Goal: Information Seeking & Learning: Find specific page/section

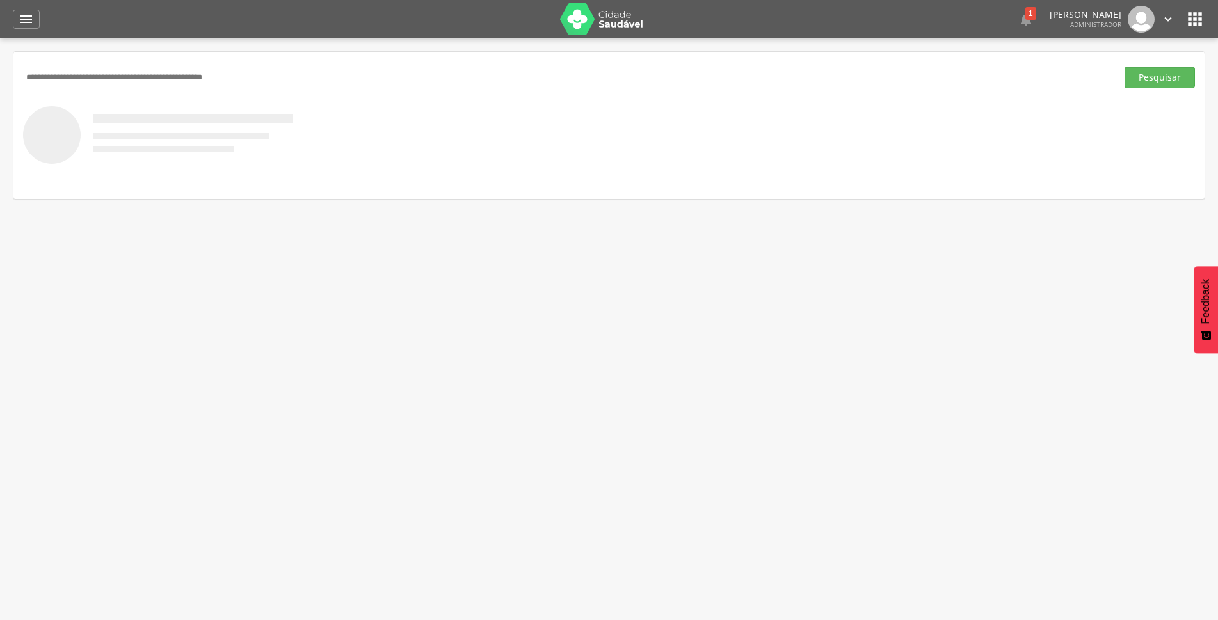
click at [351, 65] on div "Pesquisar" at bounding box center [609, 76] width 1172 height 31
click at [333, 81] on input "text" at bounding box center [567, 78] width 1089 height 22
type input "**********"
click at [1171, 79] on button "Pesquisar" at bounding box center [1159, 78] width 70 height 22
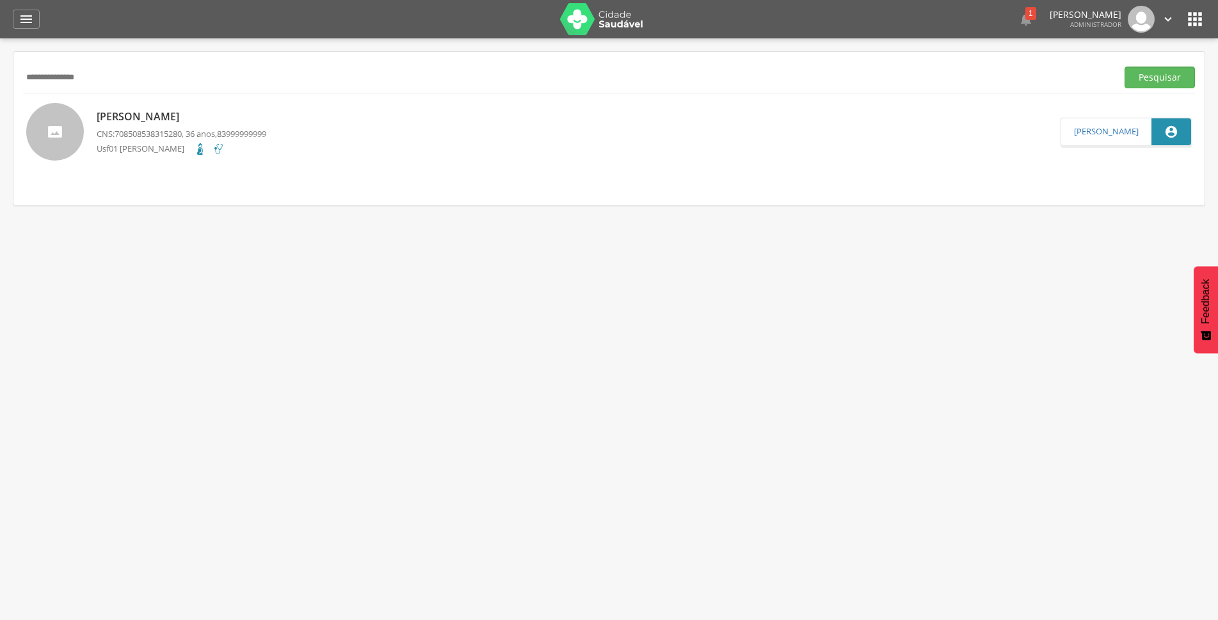
click at [166, 111] on p "Maria Miriane Silva e Souza" at bounding box center [182, 116] width 170 height 15
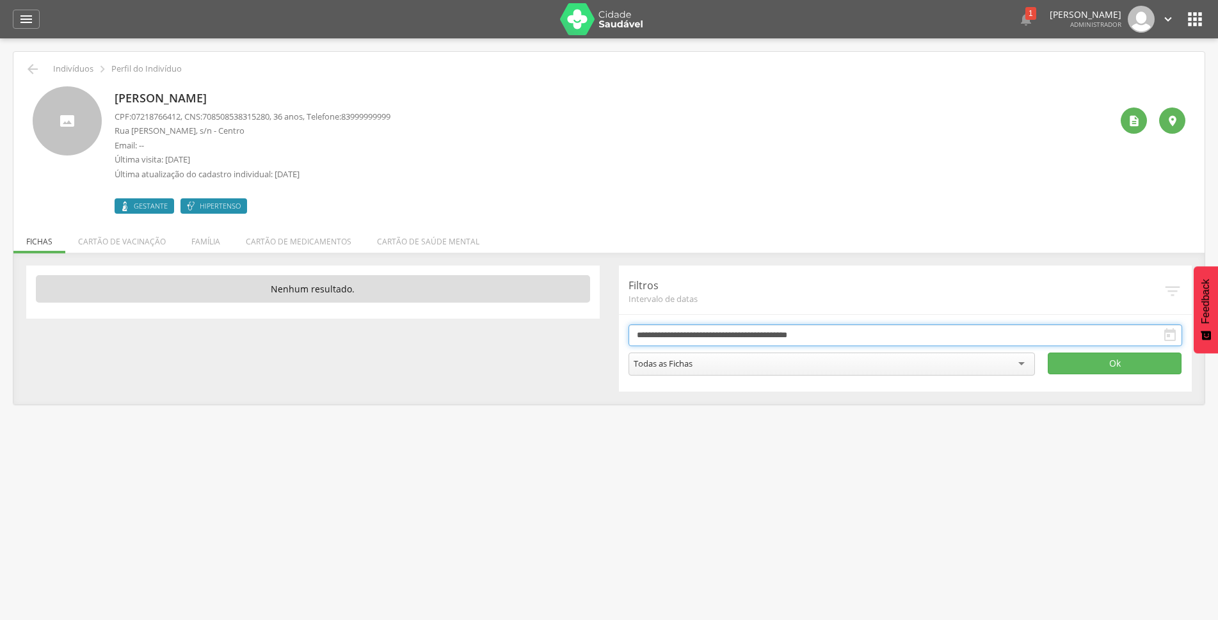
click at [751, 335] on input "**********" at bounding box center [905, 335] width 554 height 22
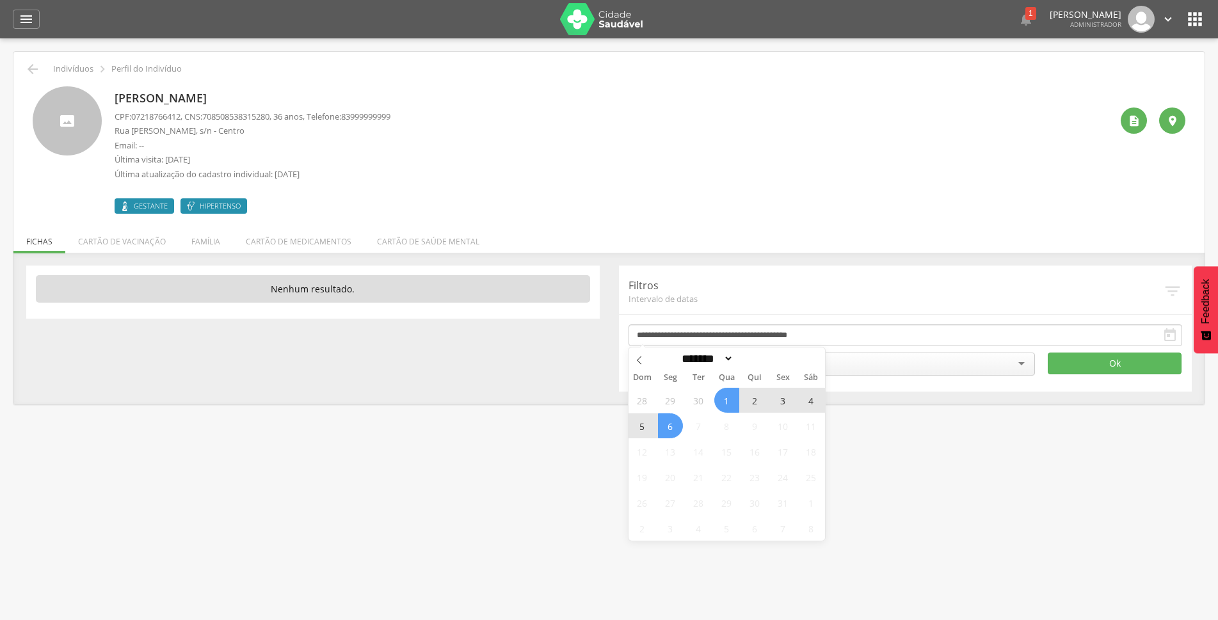
click at [682, 431] on div "28 29 30 1 2 3 4 5 6 7 8 9 10 11 12 13 14 15 16 17 18 19 20 21 22 23 24 25 26 2…" at bounding box center [726, 464] width 197 height 154
click at [673, 426] on span "6" at bounding box center [670, 425] width 25 height 25
type input "**********"
drag, startPoint x: 673, startPoint y: 426, endPoint x: 726, endPoint y: 394, distance: 61.1
click at [726, 394] on div "28 29 30 1 2 3 4 5 6 7 8 9 10 11 12 13 14 15 16 17 18 19 20 21 22 23 24 25 26 2…" at bounding box center [726, 464] width 197 height 154
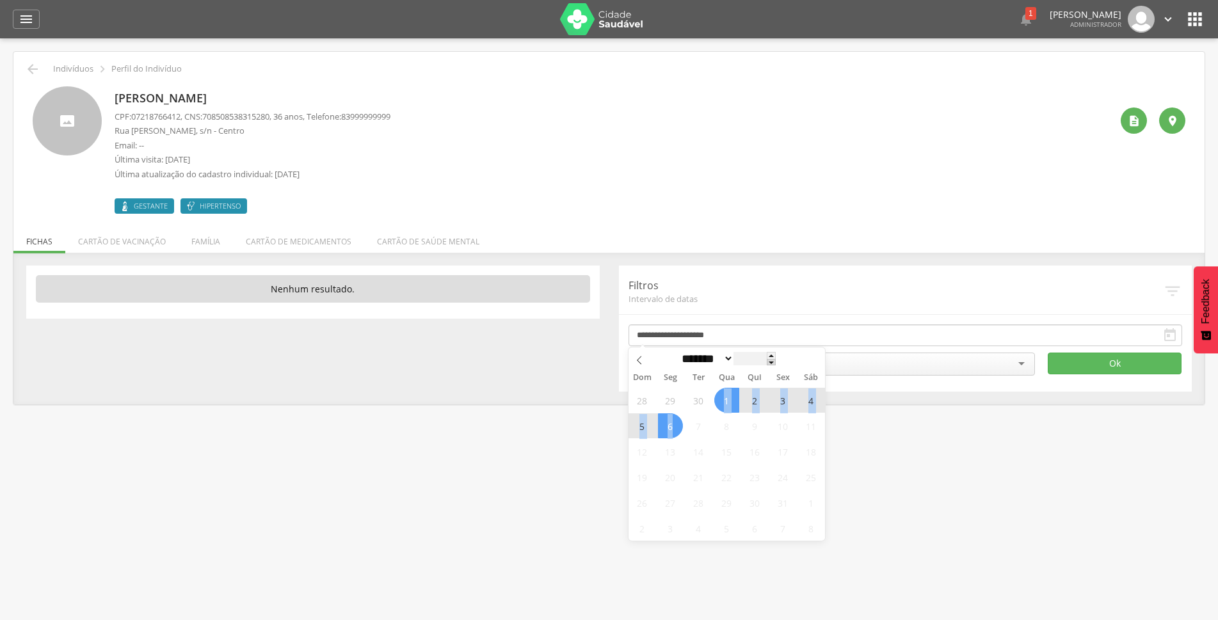
click at [776, 365] on span at bounding box center [771, 362] width 9 height 7
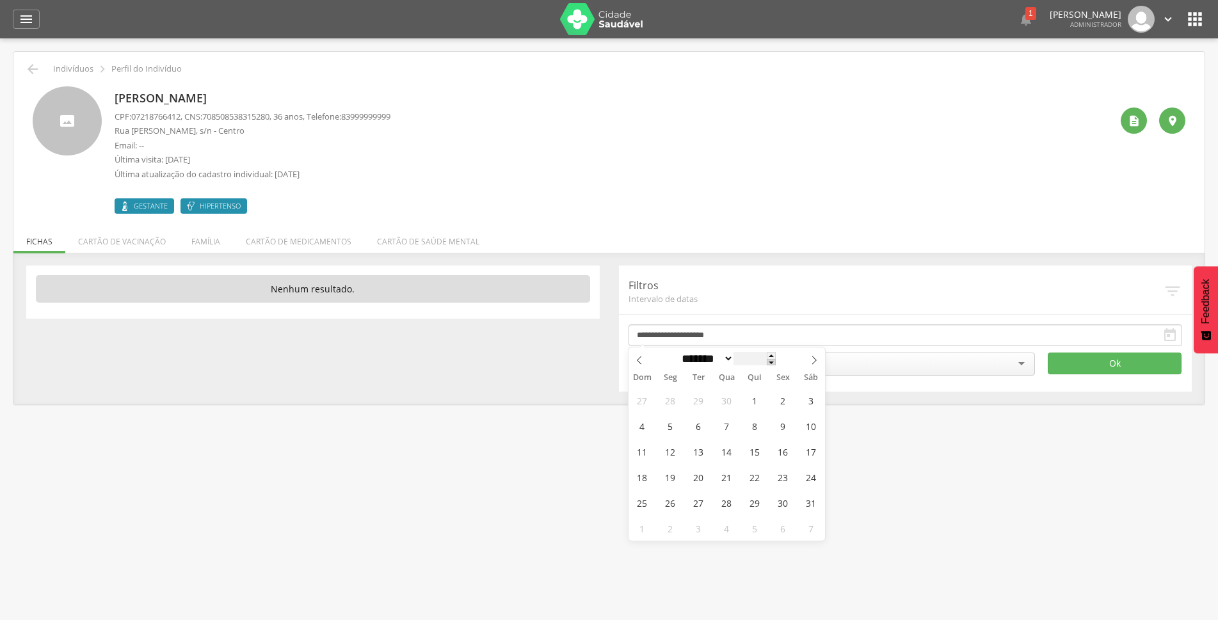
click at [776, 365] on span at bounding box center [771, 362] width 9 height 7
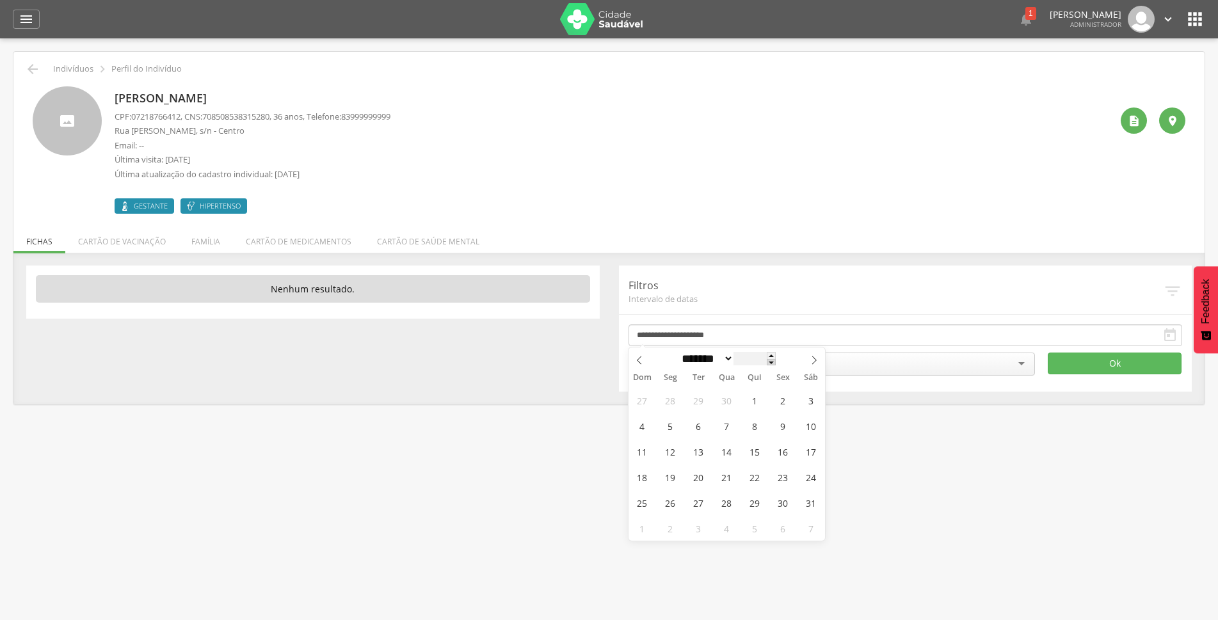
click at [776, 365] on span at bounding box center [771, 362] width 9 height 7
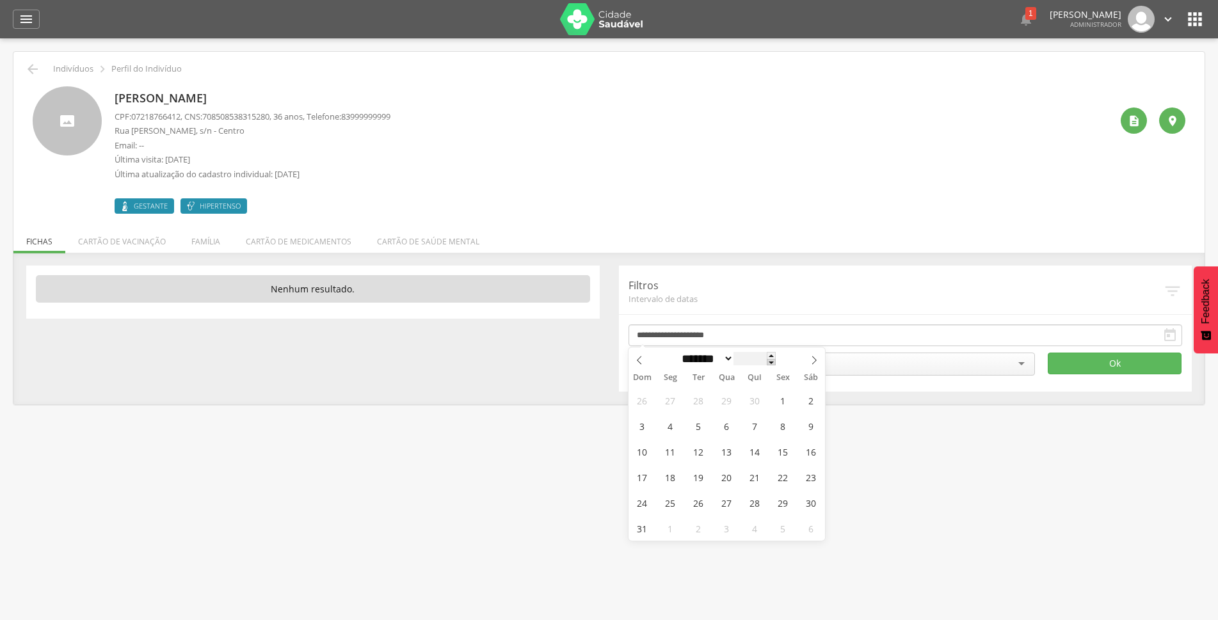
click at [776, 365] on span at bounding box center [771, 362] width 9 height 7
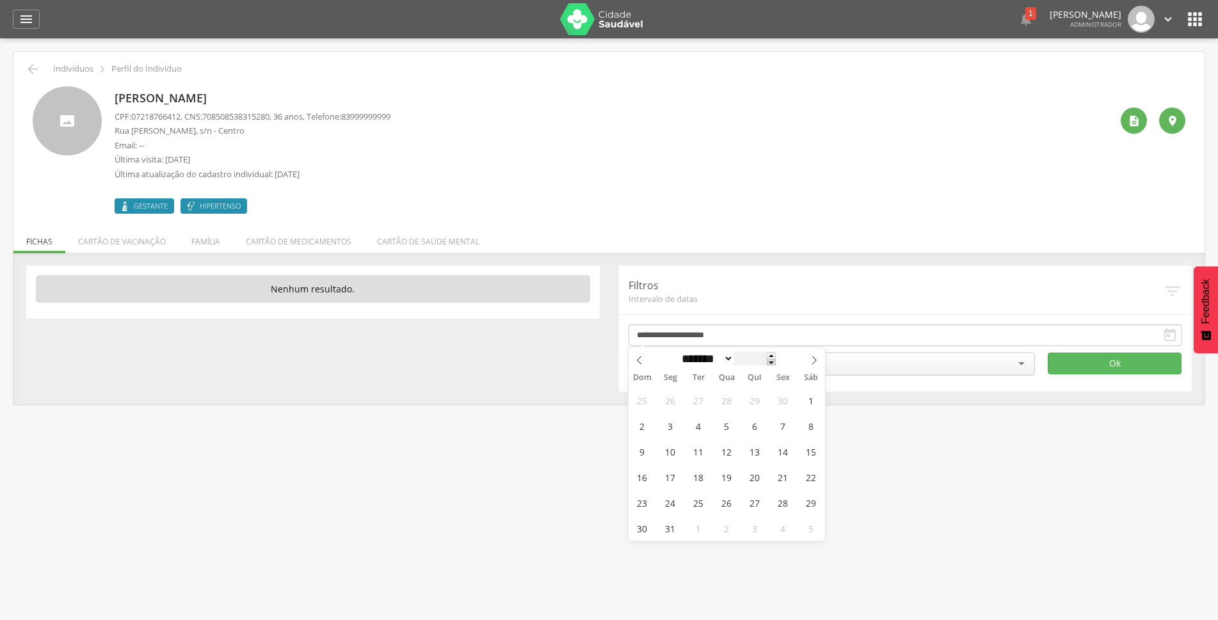
click at [776, 365] on span at bounding box center [771, 362] width 9 height 7
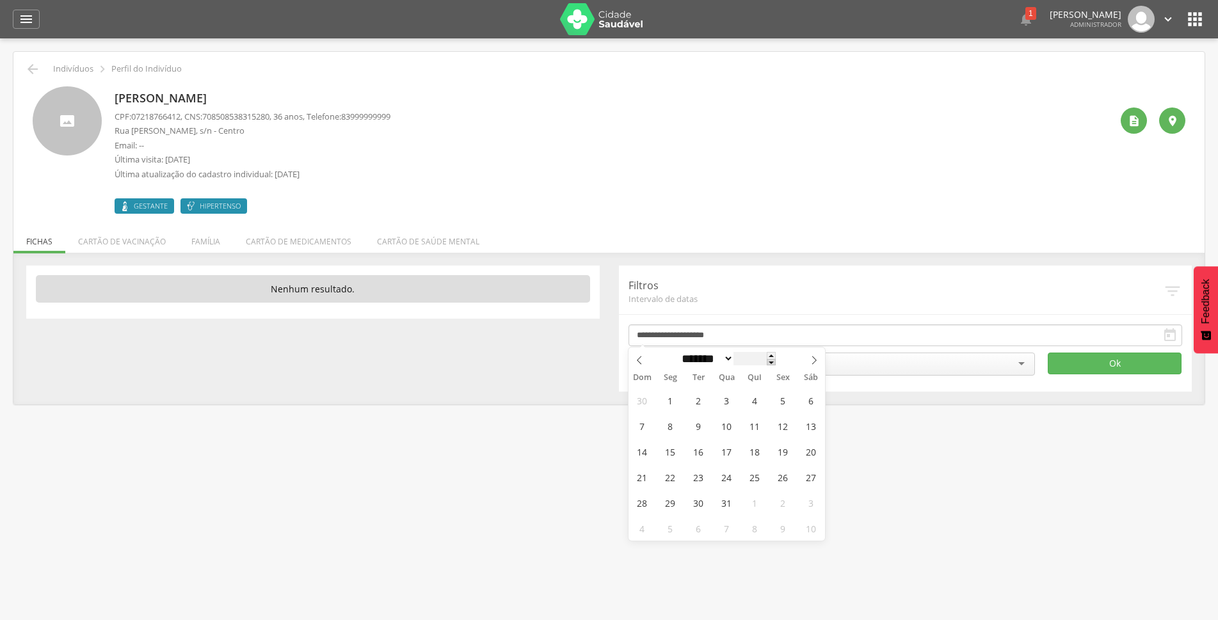
type input "****"
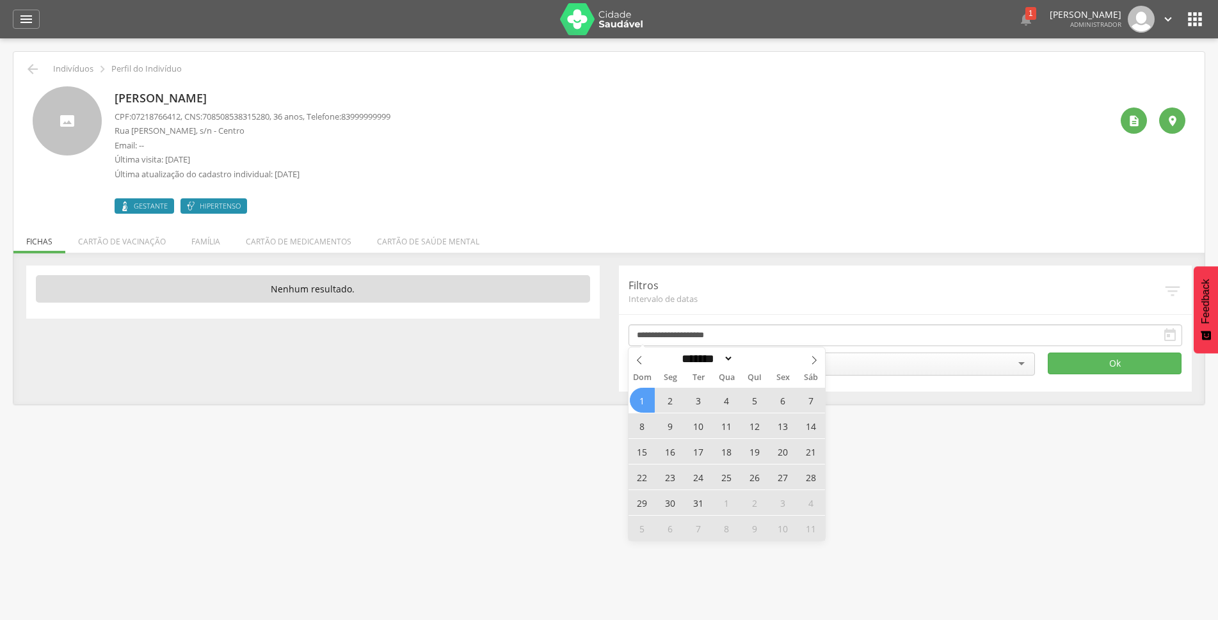
click at [645, 400] on span "1" at bounding box center [642, 400] width 25 height 25
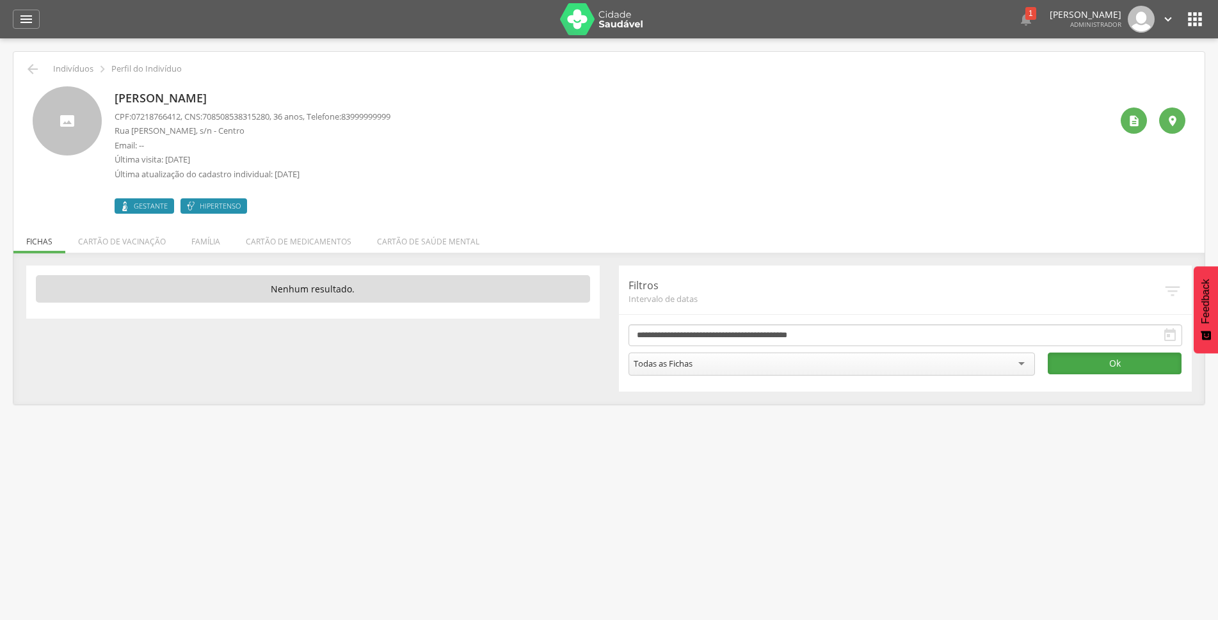
click at [1098, 370] on button "Ok" at bounding box center [1115, 364] width 134 height 22
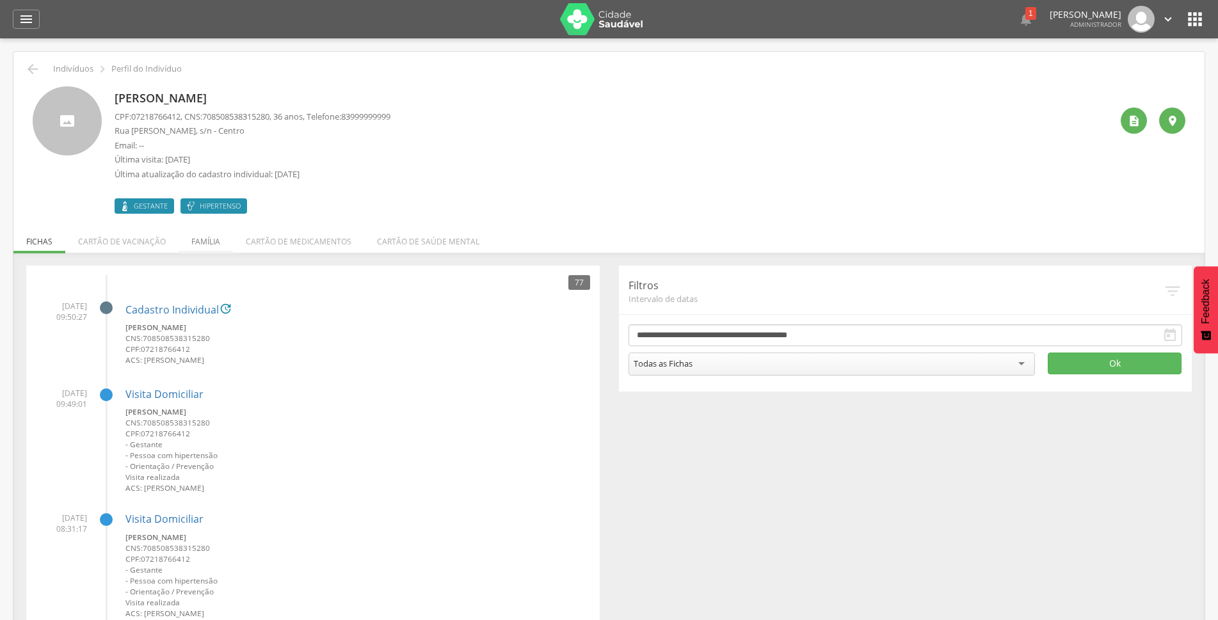
click at [214, 244] on li "Família" at bounding box center [206, 238] width 54 height 30
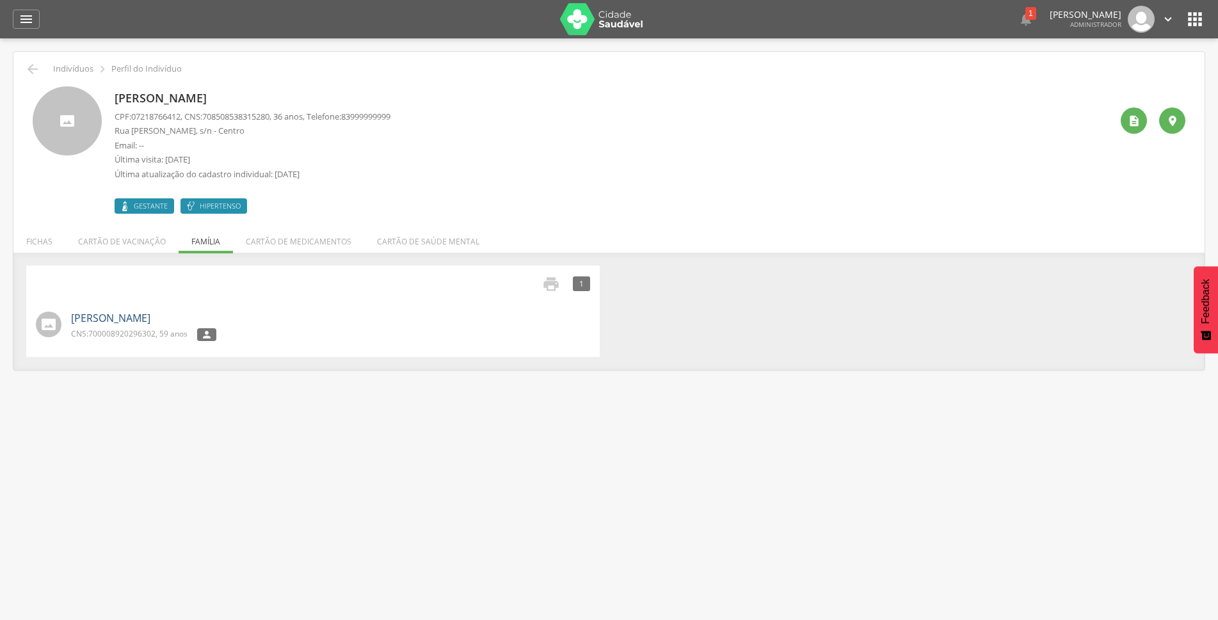
drag, startPoint x: 144, startPoint y: 316, endPoint x: 129, endPoint y: 321, distance: 16.2
click at [129, 321] on link "[PERSON_NAME]" at bounding box center [110, 318] width 79 height 15
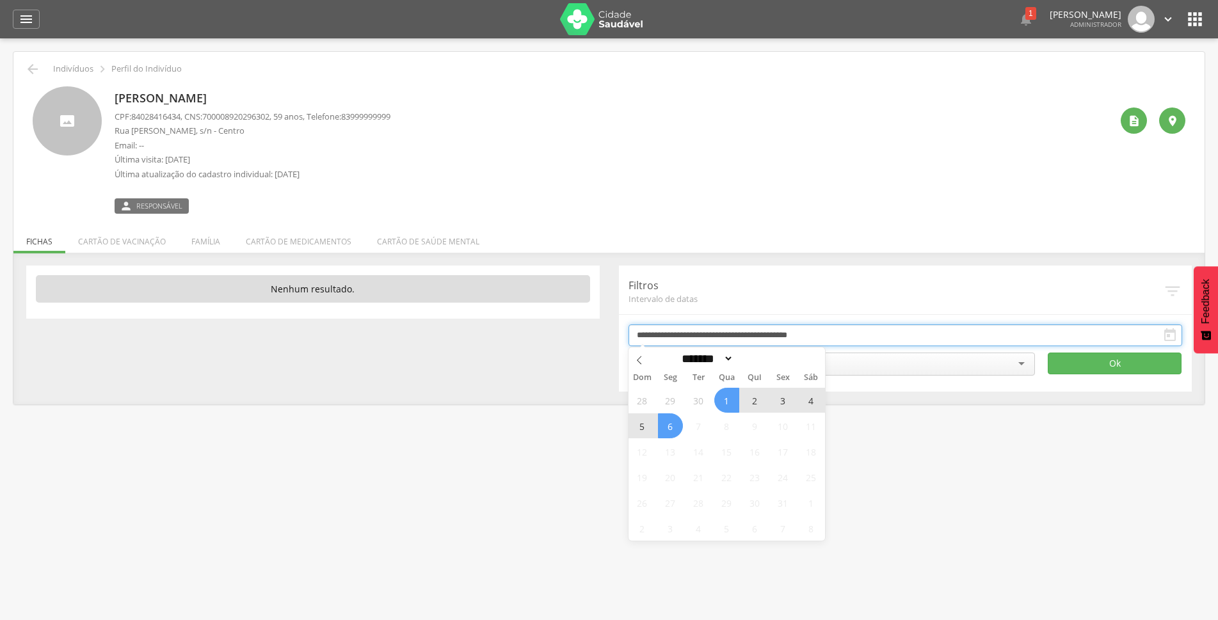
click at [799, 337] on input "**********" at bounding box center [905, 335] width 554 height 22
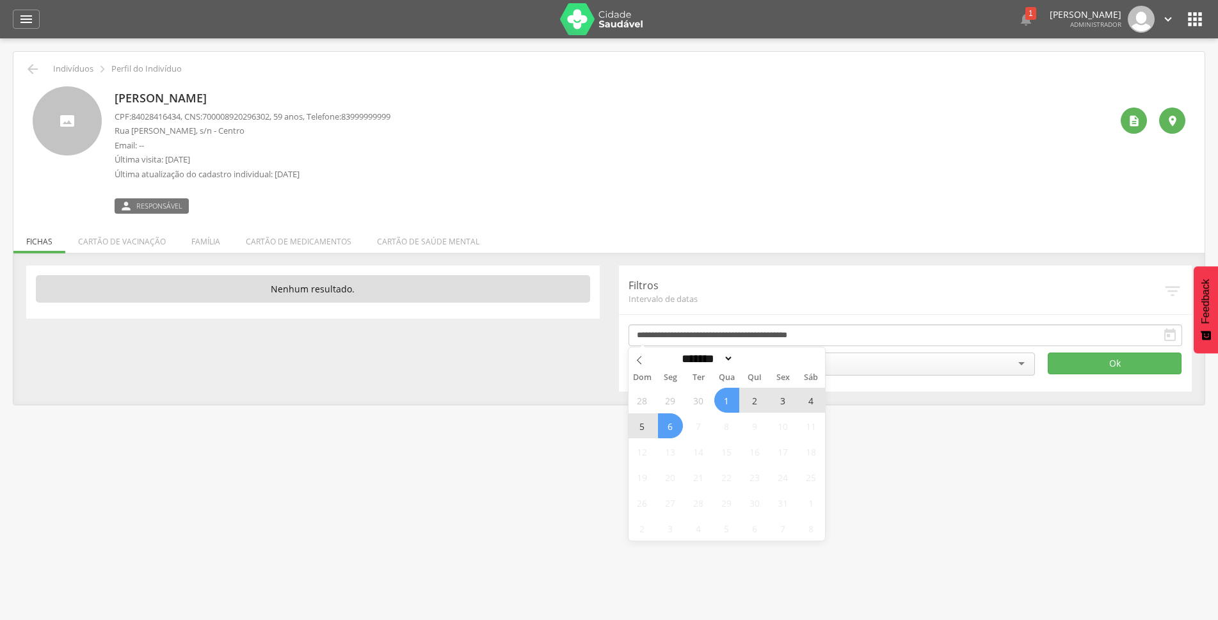
click at [676, 431] on span "6" at bounding box center [670, 425] width 25 height 25
type input "**********"
drag, startPoint x: 678, startPoint y: 419, endPoint x: 723, endPoint y: 401, distance: 48.8
click at [723, 401] on div "28 29 30 1 2 3 4 5 6 7 8 9 10 11 12 13 14 15 16 17 18 19 20 21 22 23 24 25 26 2…" at bounding box center [726, 464] width 197 height 154
click at [776, 366] on span at bounding box center [771, 362] width 9 height 7
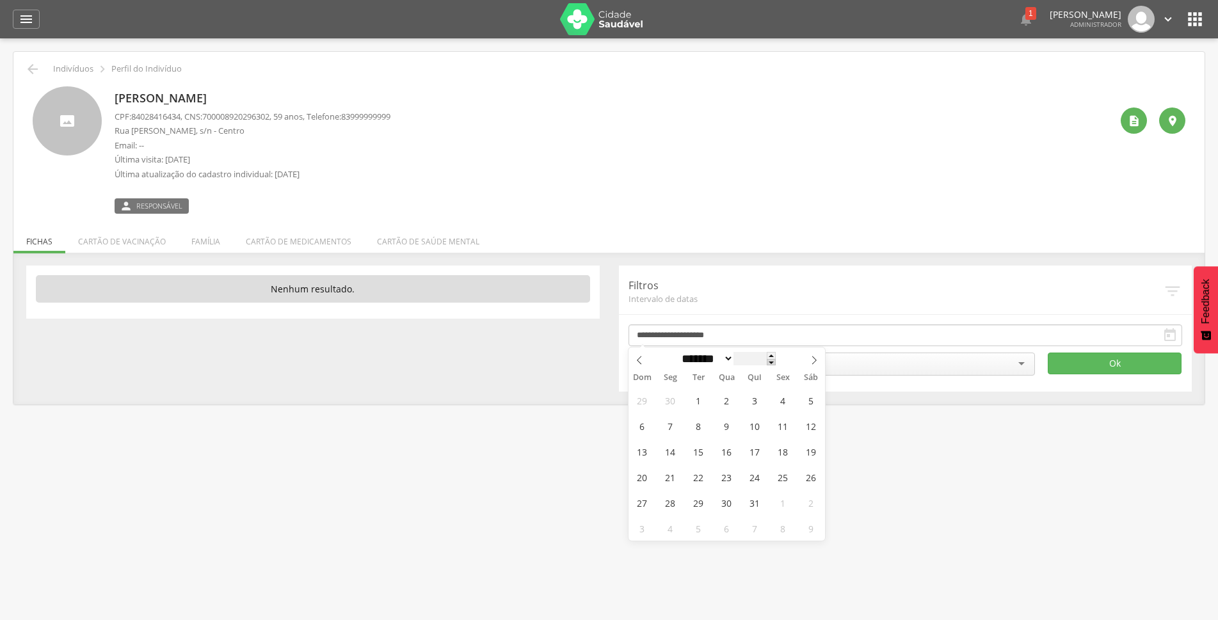
click at [776, 366] on span at bounding box center [771, 362] width 9 height 7
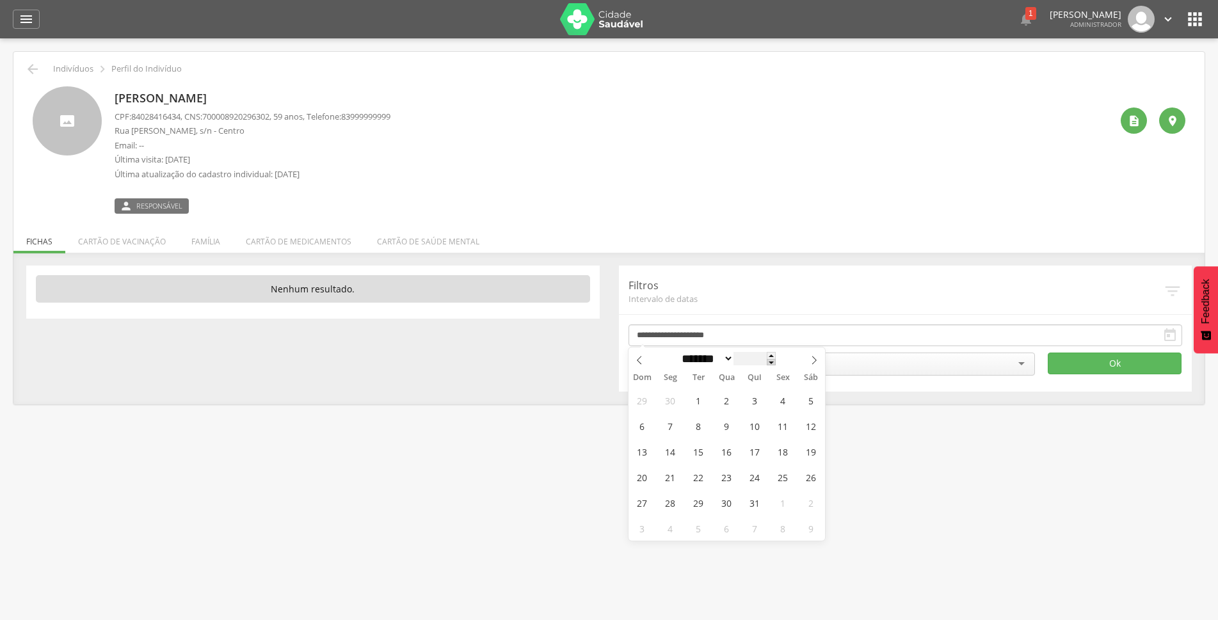
click at [776, 366] on span at bounding box center [771, 362] width 9 height 7
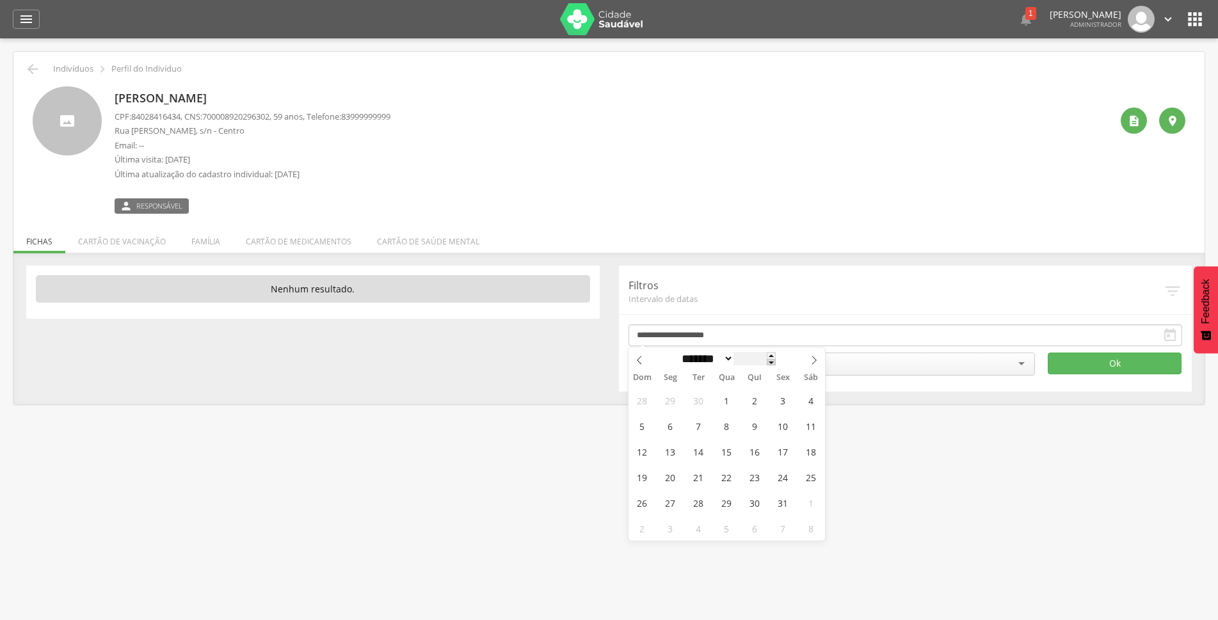
click at [776, 366] on span at bounding box center [771, 362] width 9 height 7
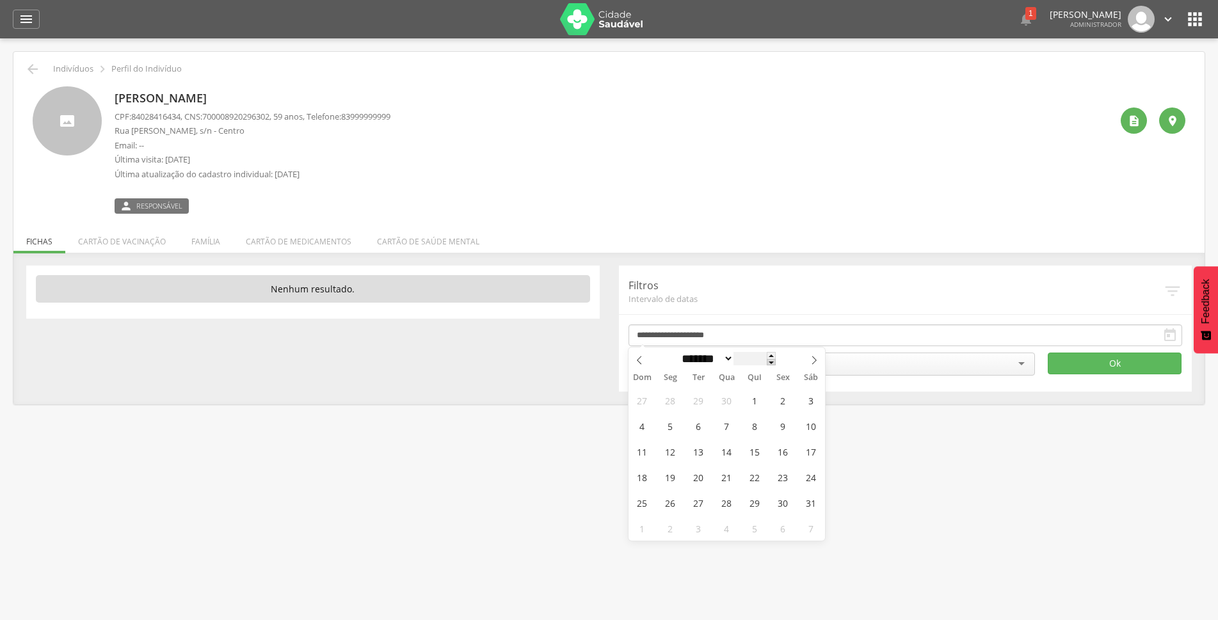
click at [776, 366] on span at bounding box center [771, 362] width 9 height 7
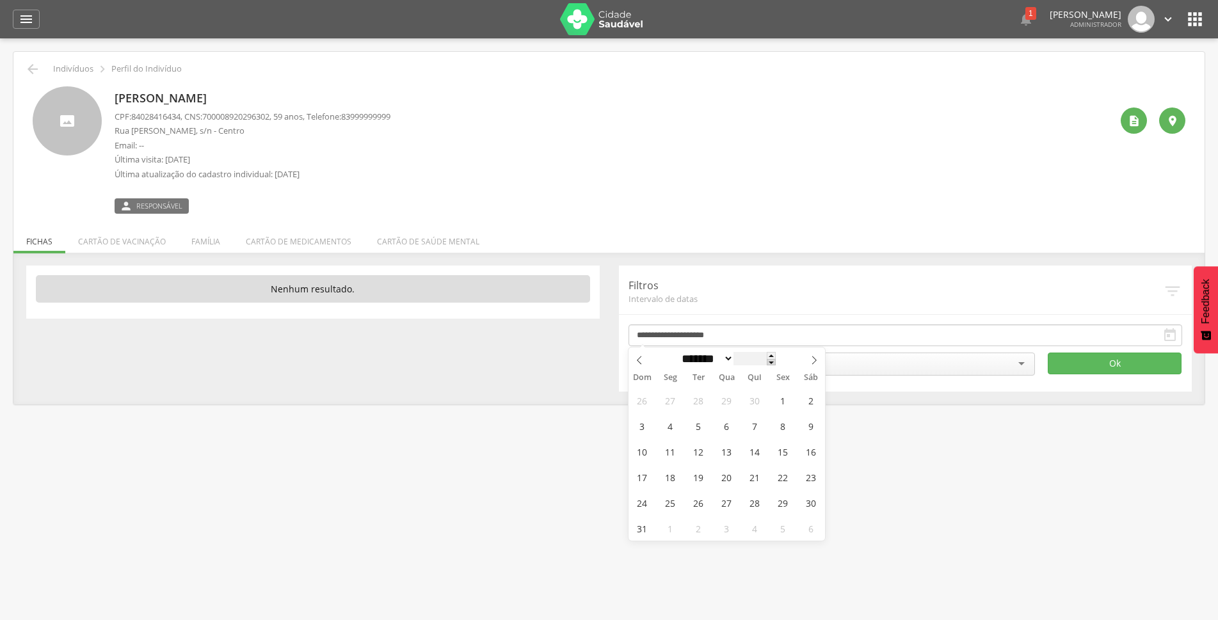
click at [776, 366] on span at bounding box center [771, 362] width 9 height 7
type input "****"
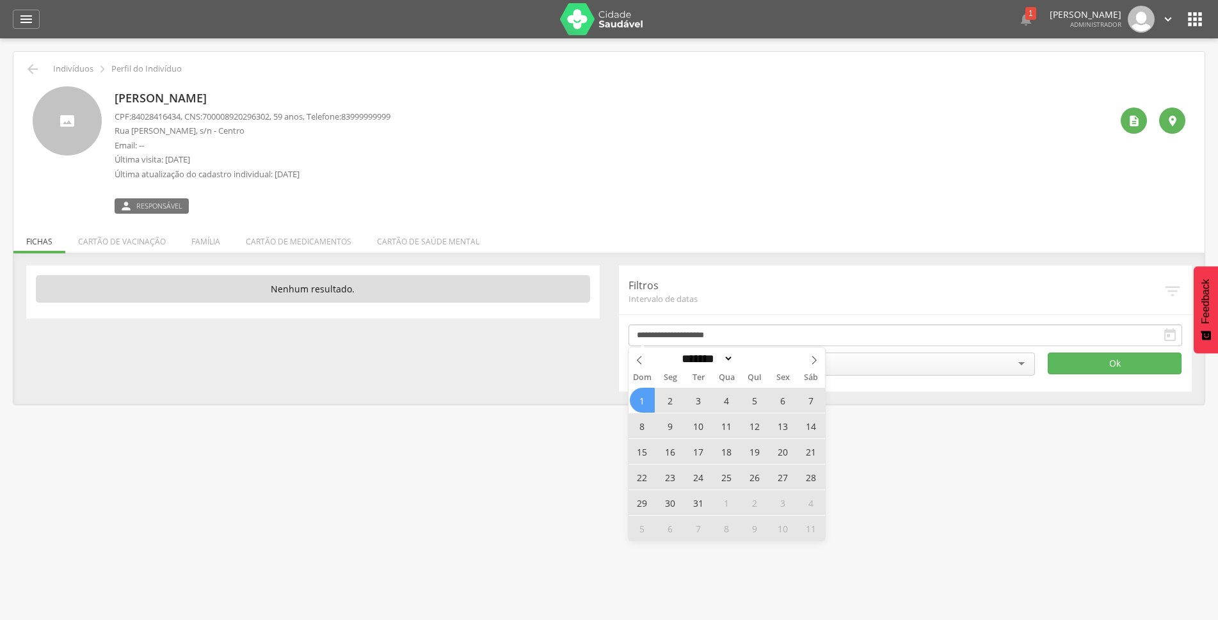
click at [644, 403] on span "1" at bounding box center [642, 400] width 25 height 25
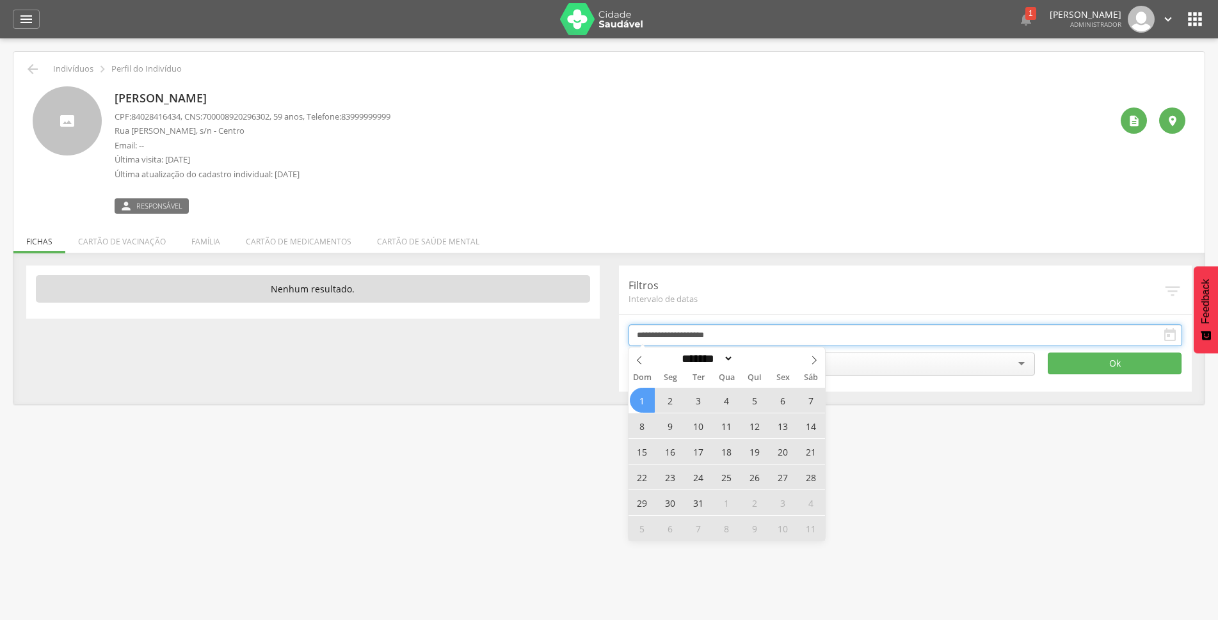
type input "**********"
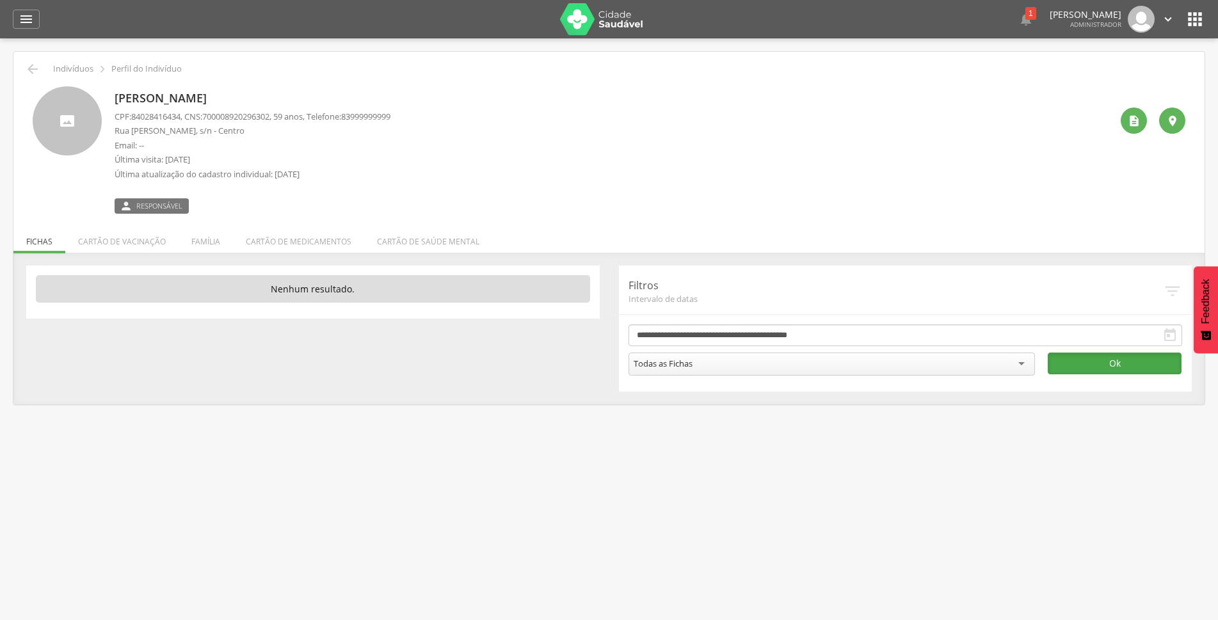
click at [1068, 366] on button "Ok" at bounding box center [1115, 364] width 134 height 22
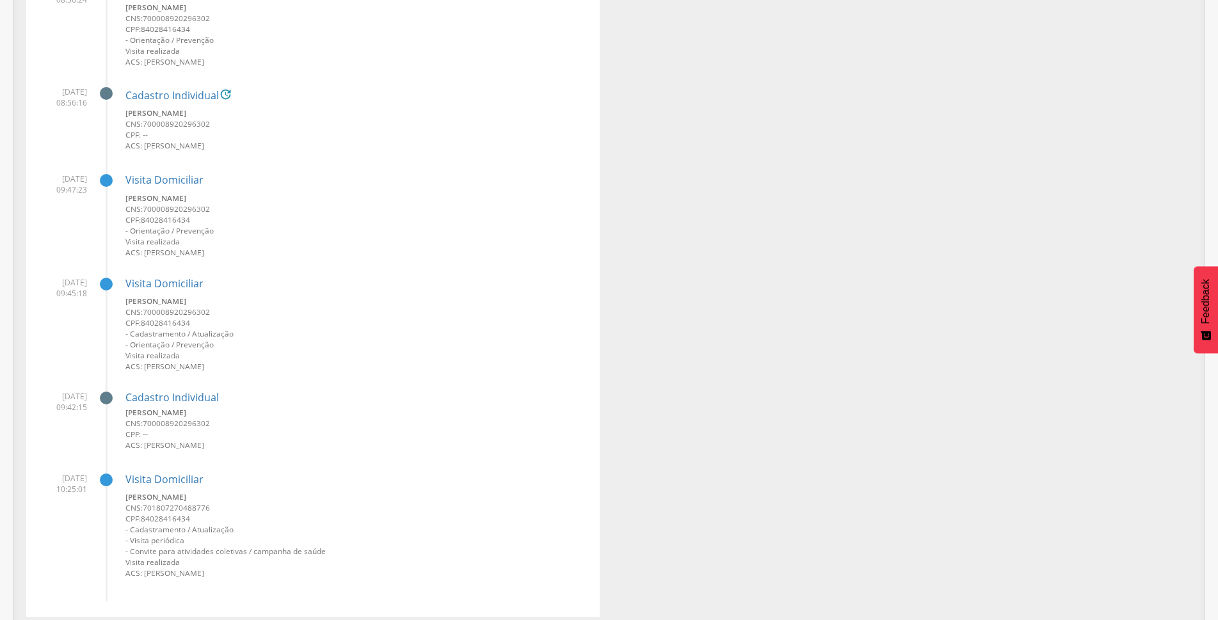
scroll to position [5345, 0]
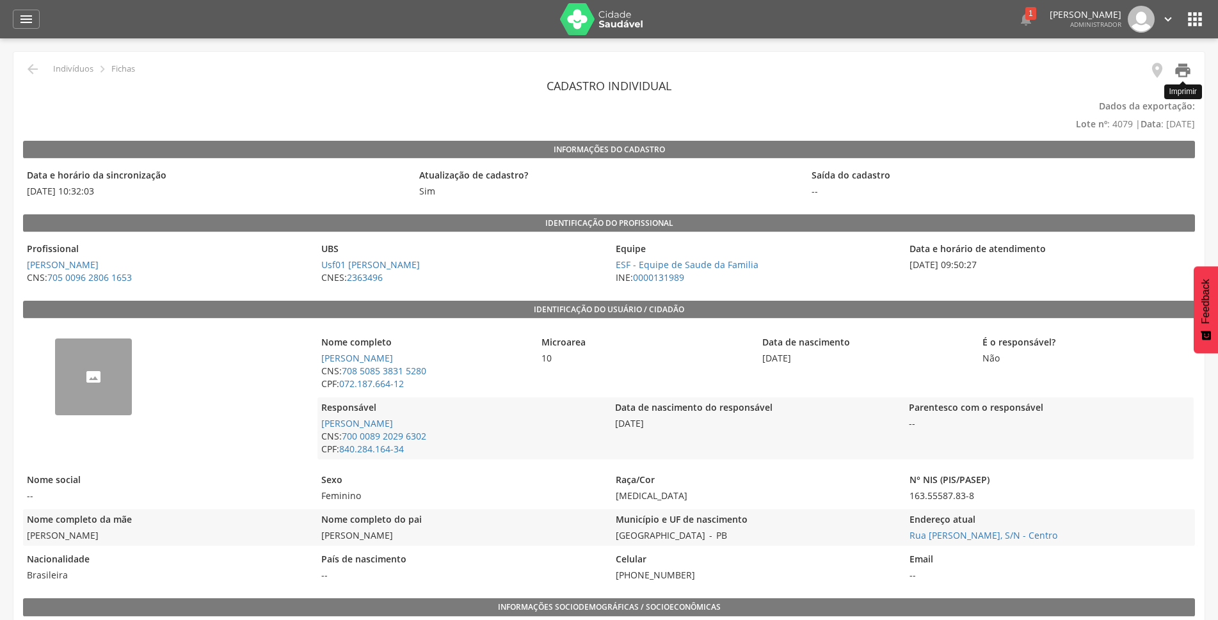
click at [1183, 72] on icon "" at bounding box center [1183, 70] width 18 height 18
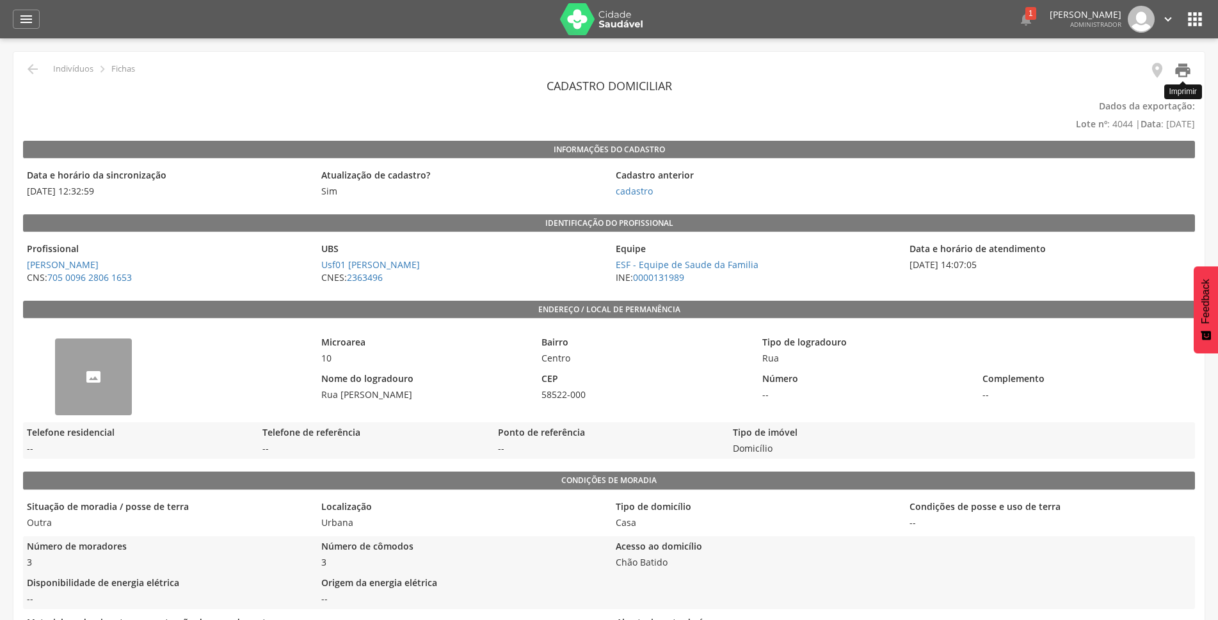
click at [1187, 74] on icon "" at bounding box center [1183, 70] width 18 height 18
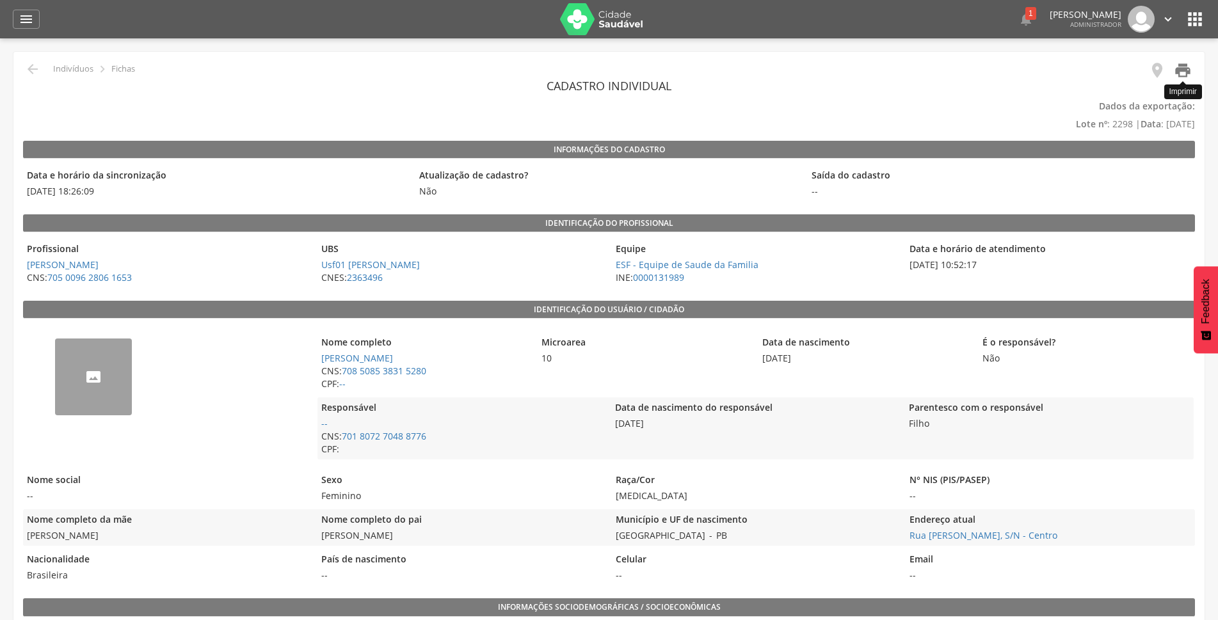
click at [1188, 74] on icon "" at bounding box center [1183, 70] width 18 height 18
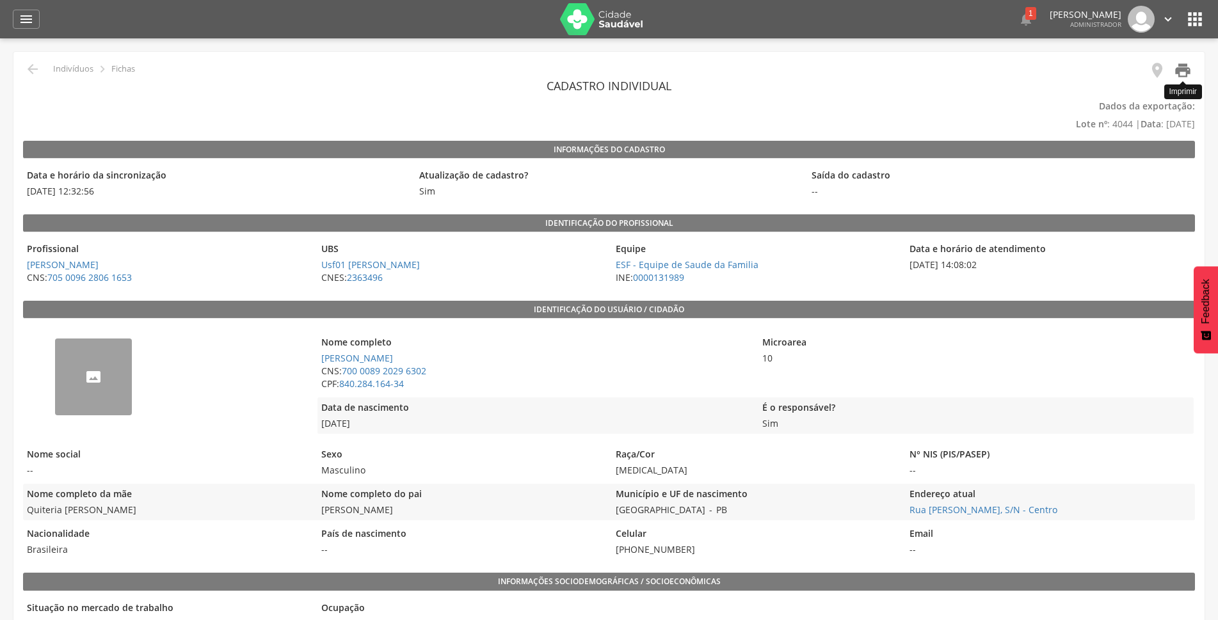
click at [1183, 70] on icon "" at bounding box center [1183, 70] width 18 height 18
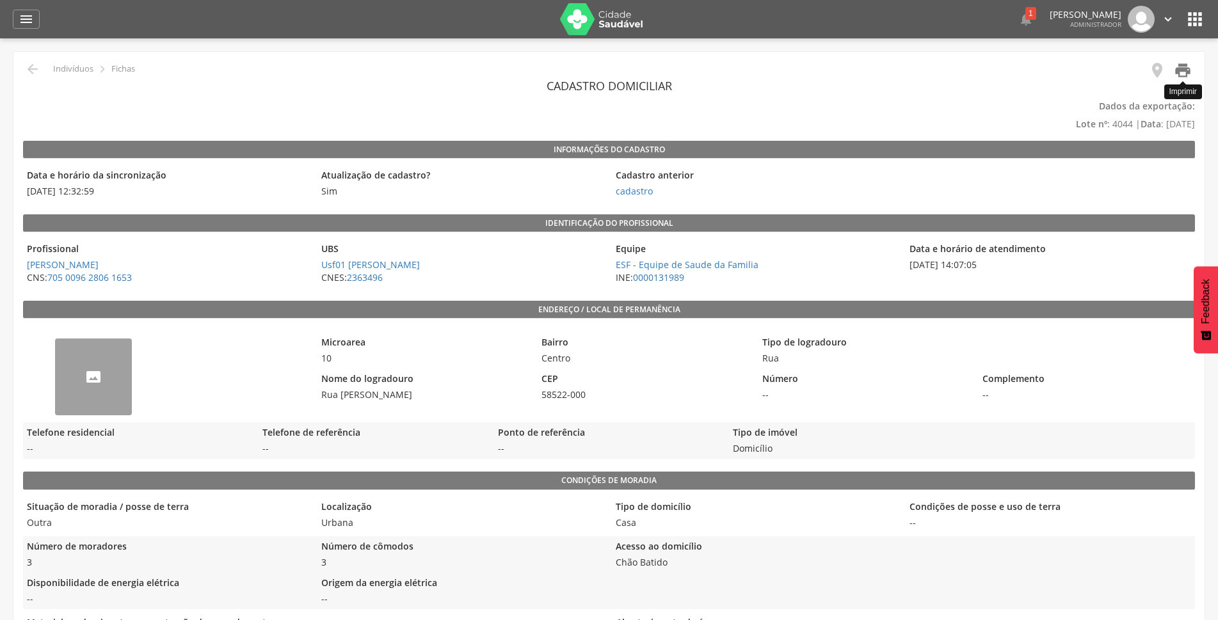
click at [1187, 73] on icon "" at bounding box center [1183, 70] width 18 height 18
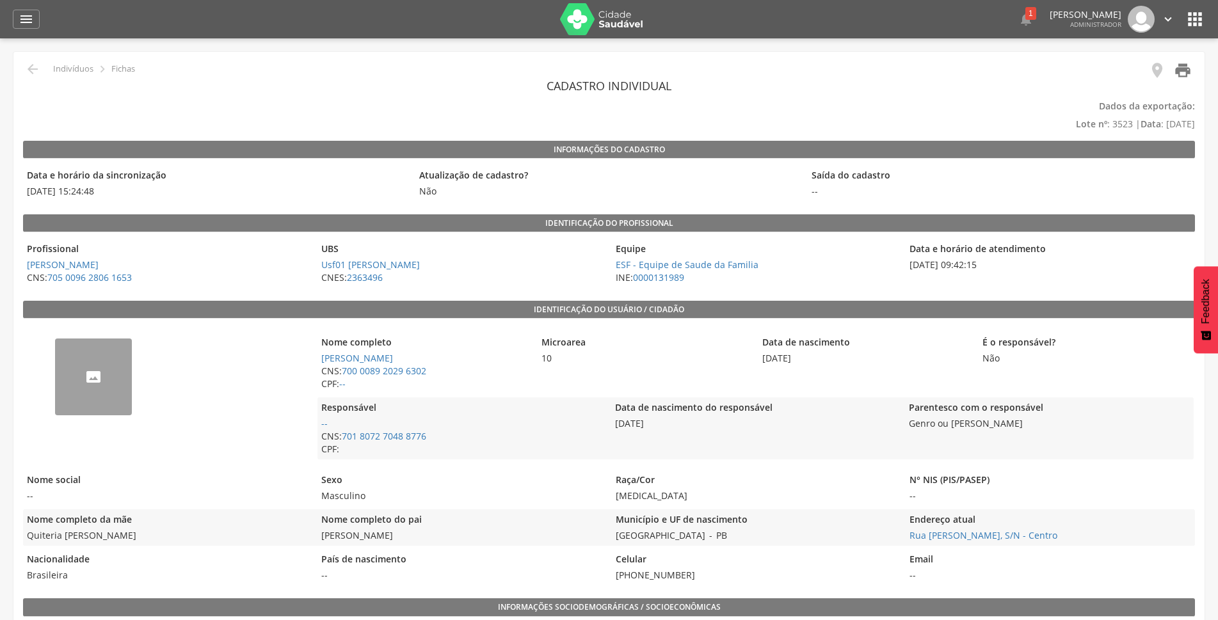
click at [1179, 71] on icon "" at bounding box center [1183, 70] width 18 height 18
